Goal: Task Accomplishment & Management: Complete application form

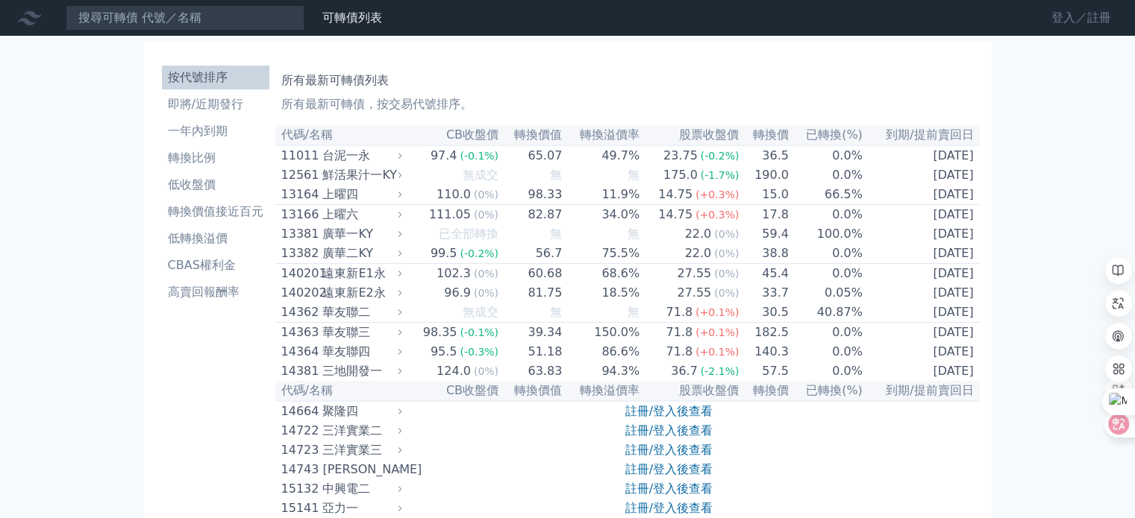
click at [1080, 17] on link "登入／註冊" at bounding box center [1081, 18] width 84 height 24
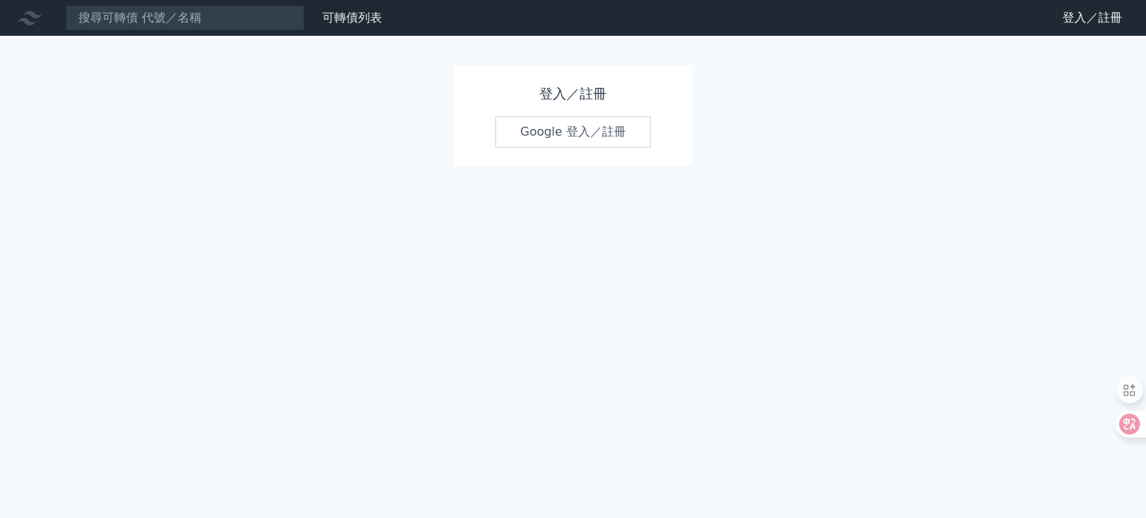
click at [576, 124] on link "Google 登入／註冊" at bounding box center [572, 131] width 155 height 31
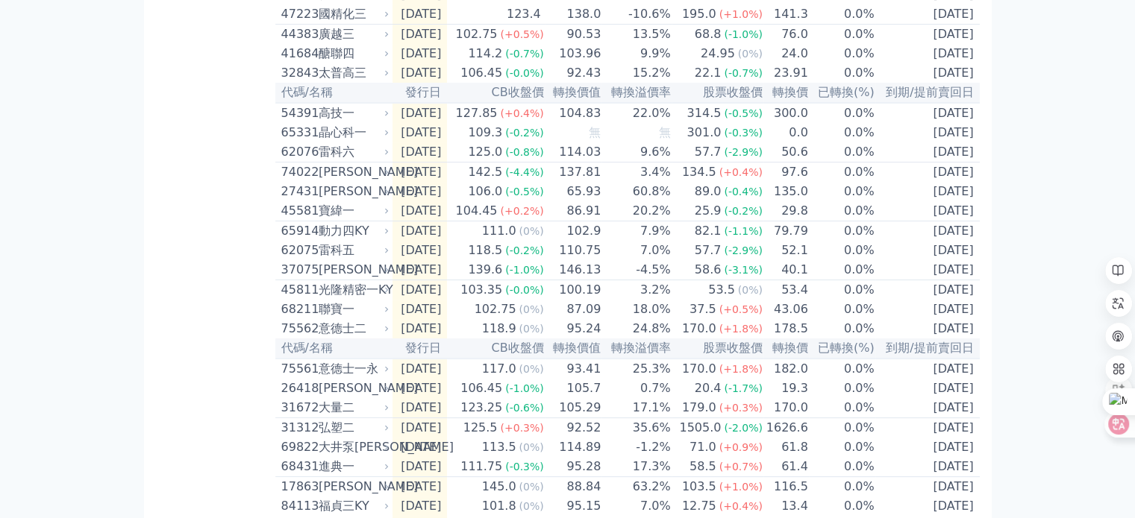
scroll to position [373, 0]
